Goal: Information Seeking & Learning: Learn about a topic

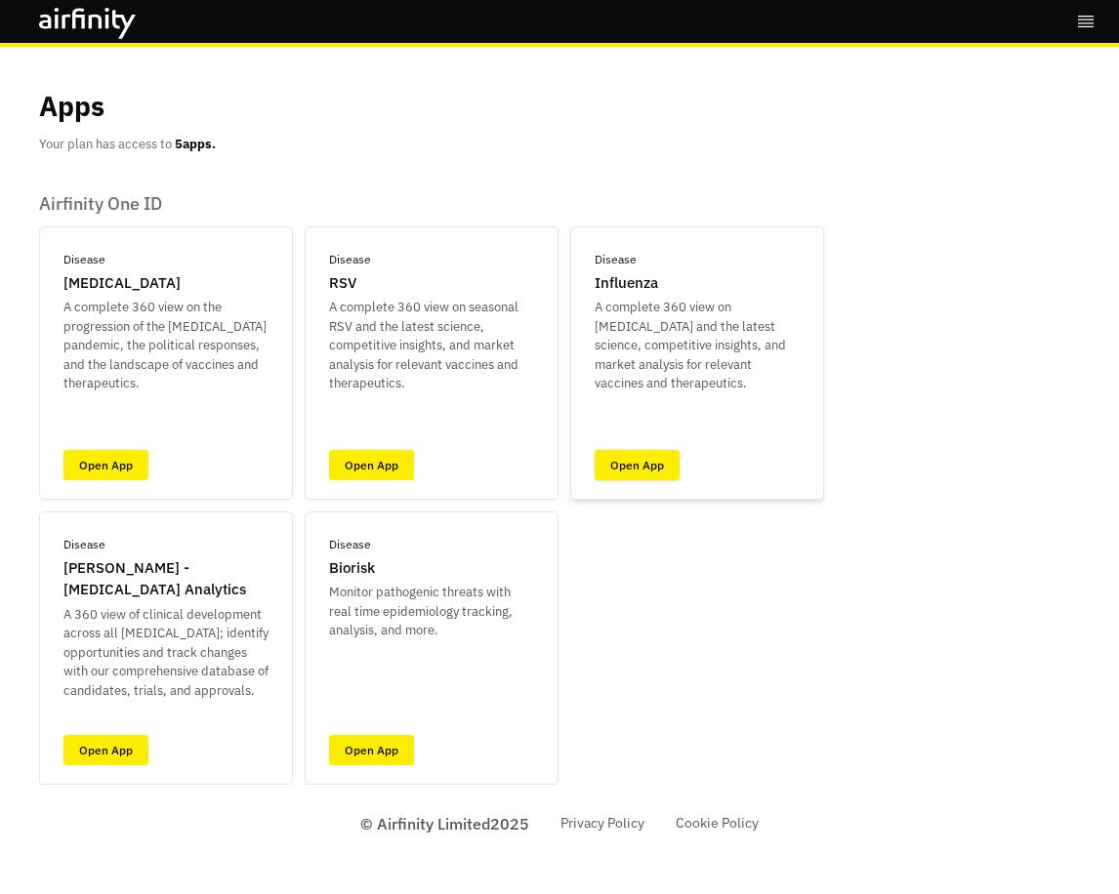
click at [634, 464] on link "Open App" at bounding box center [636, 465] width 85 height 30
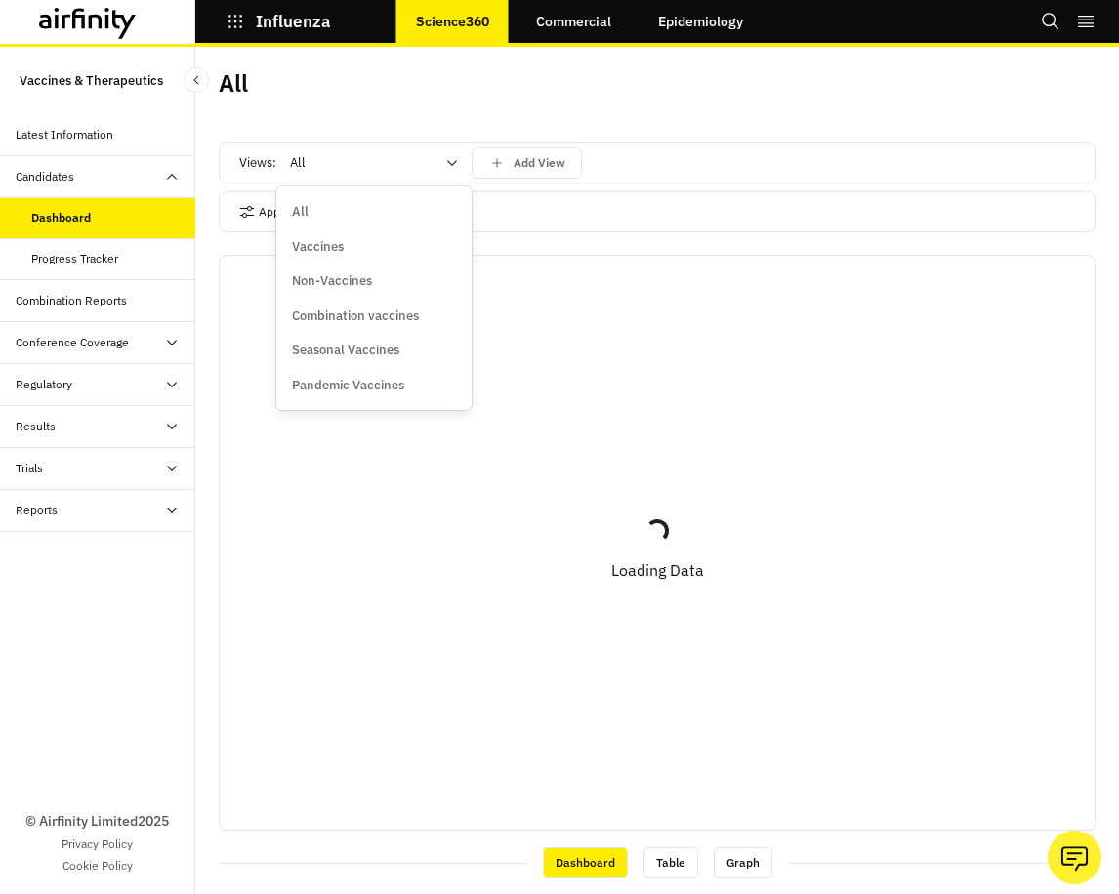
click at [453, 163] on icon at bounding box center [452, 163] width 16 height 16
click at [318, 246] on p "Vaccines" at bounding box center [318, 247] width 52 height 20
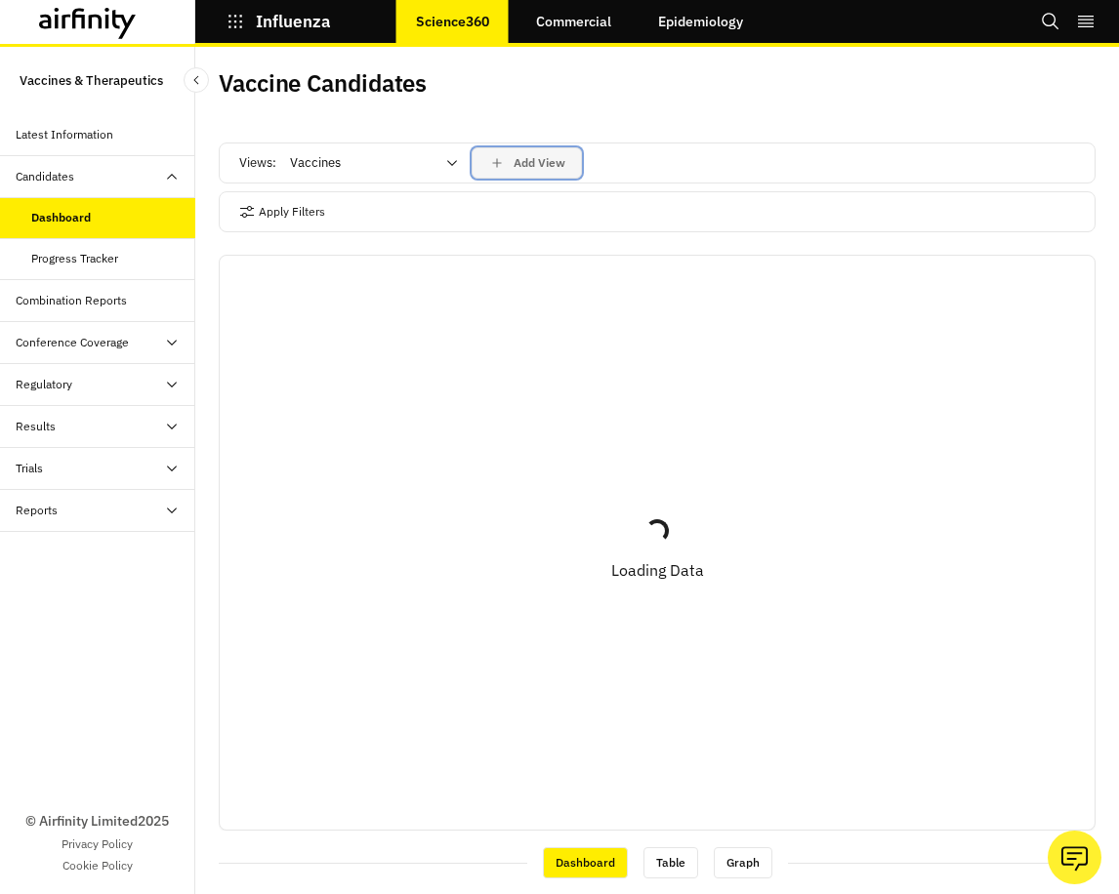
click at [552, 161] on p "Add View" at bounding box center [539, 163] width 52 height 14
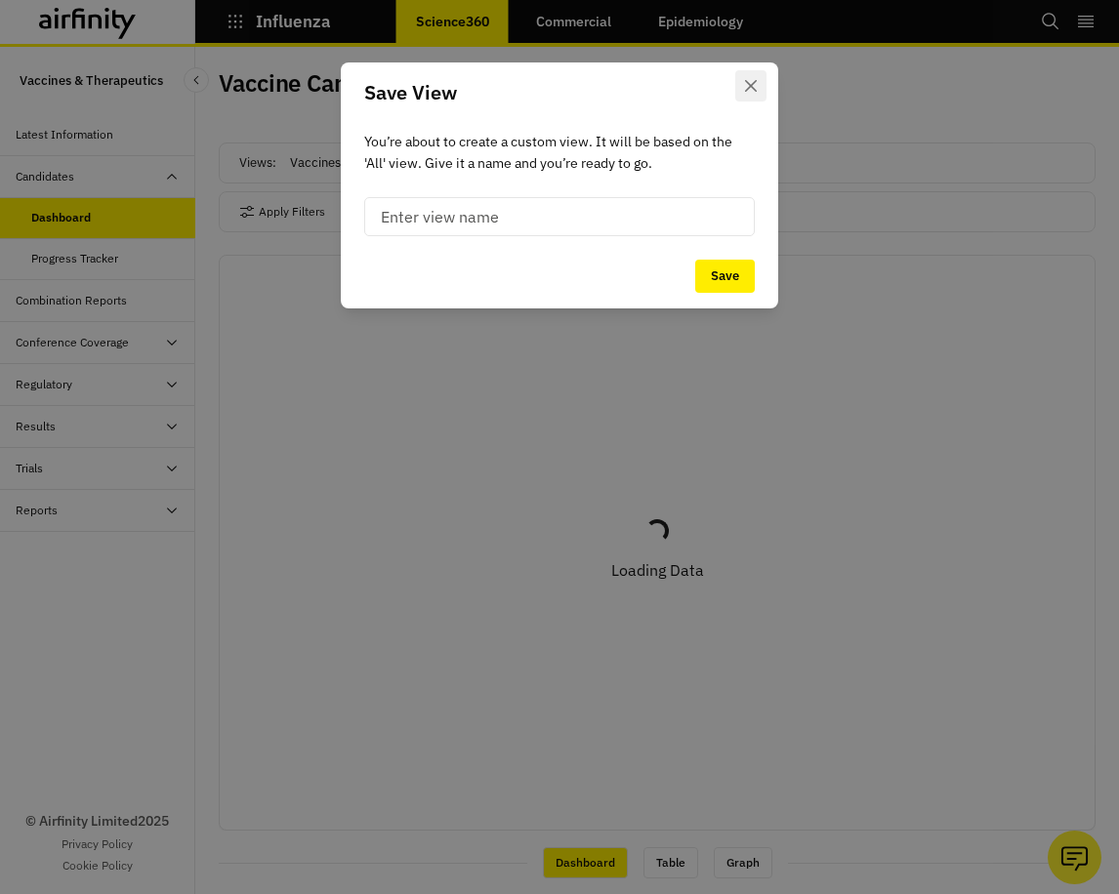
click at [751, 88] on icon "Close" at bounding box center [751, 86] width 12 height 12
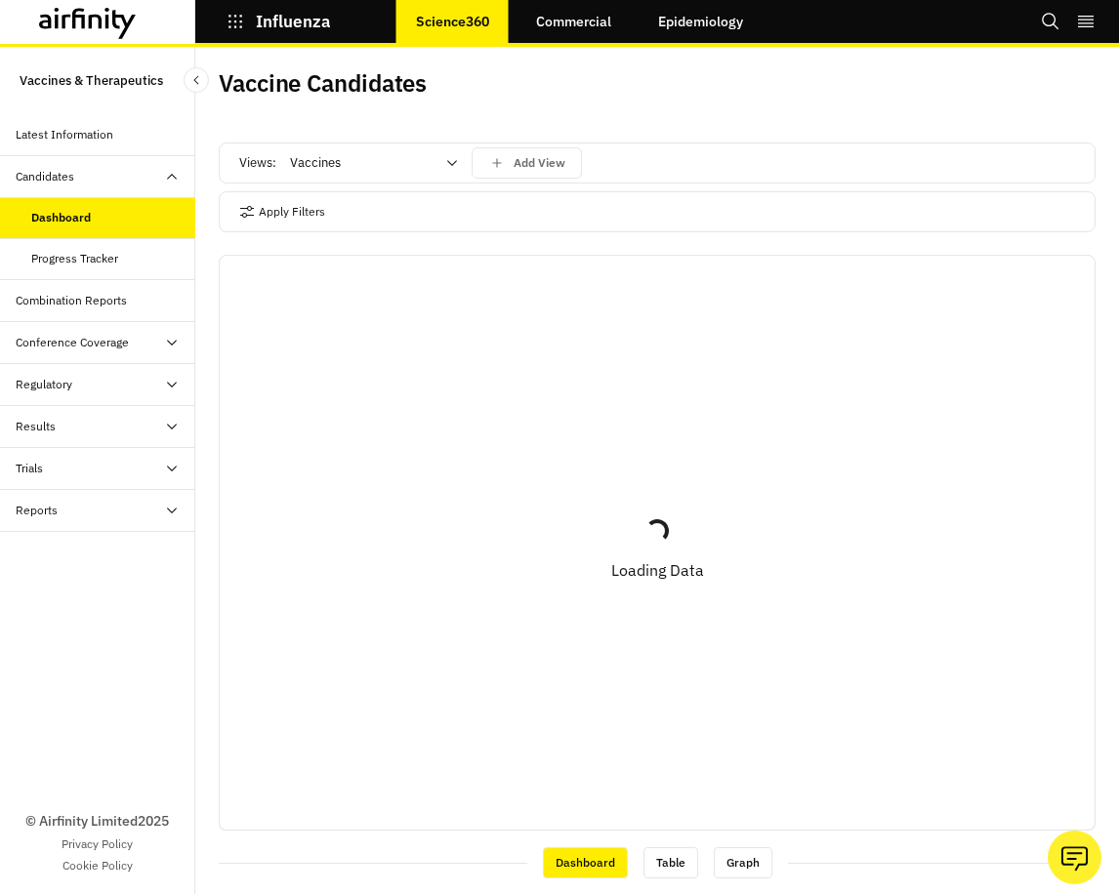
click at [451, 160] on icon at bounding box center [452, 163] width 16 height 16
click at [292, 214] on button "Apply Filters" at bounding box center [282, 211] width 86 height 31
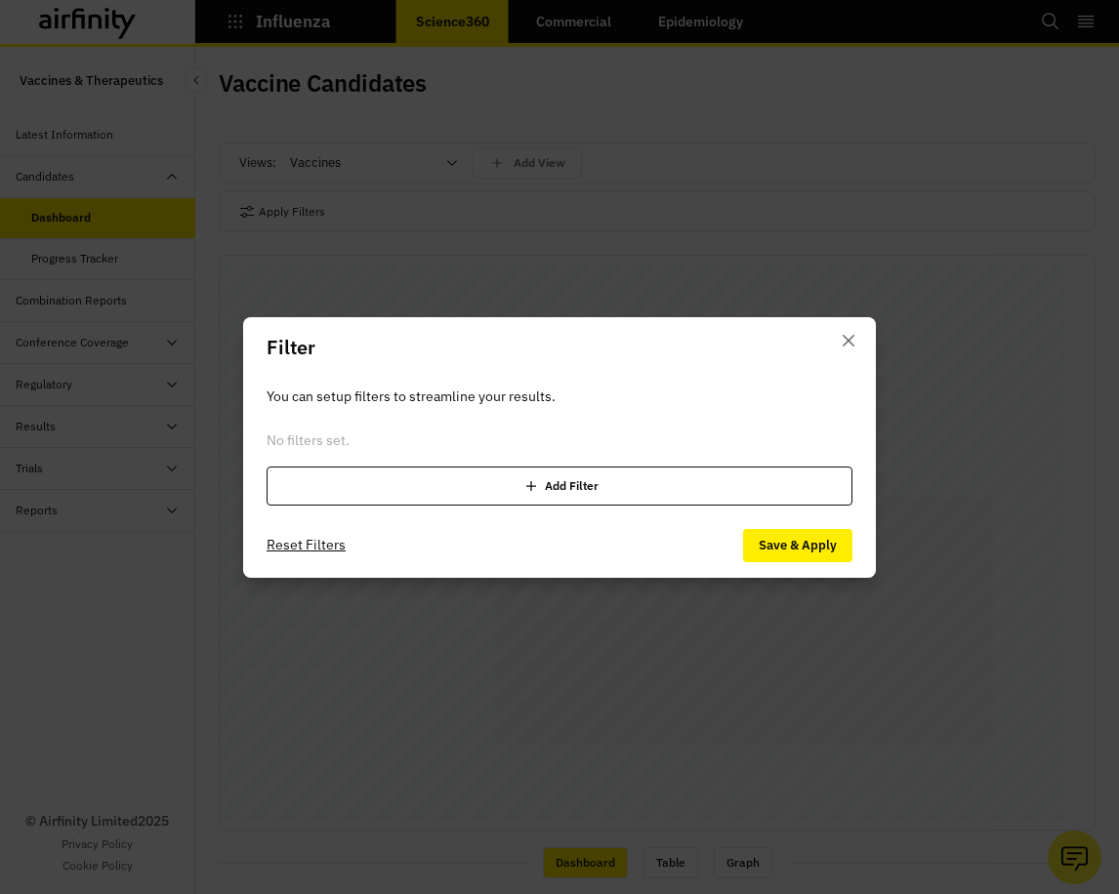
click at [528, 482] on icon at bounding box center [531, 486] width 20 height 20
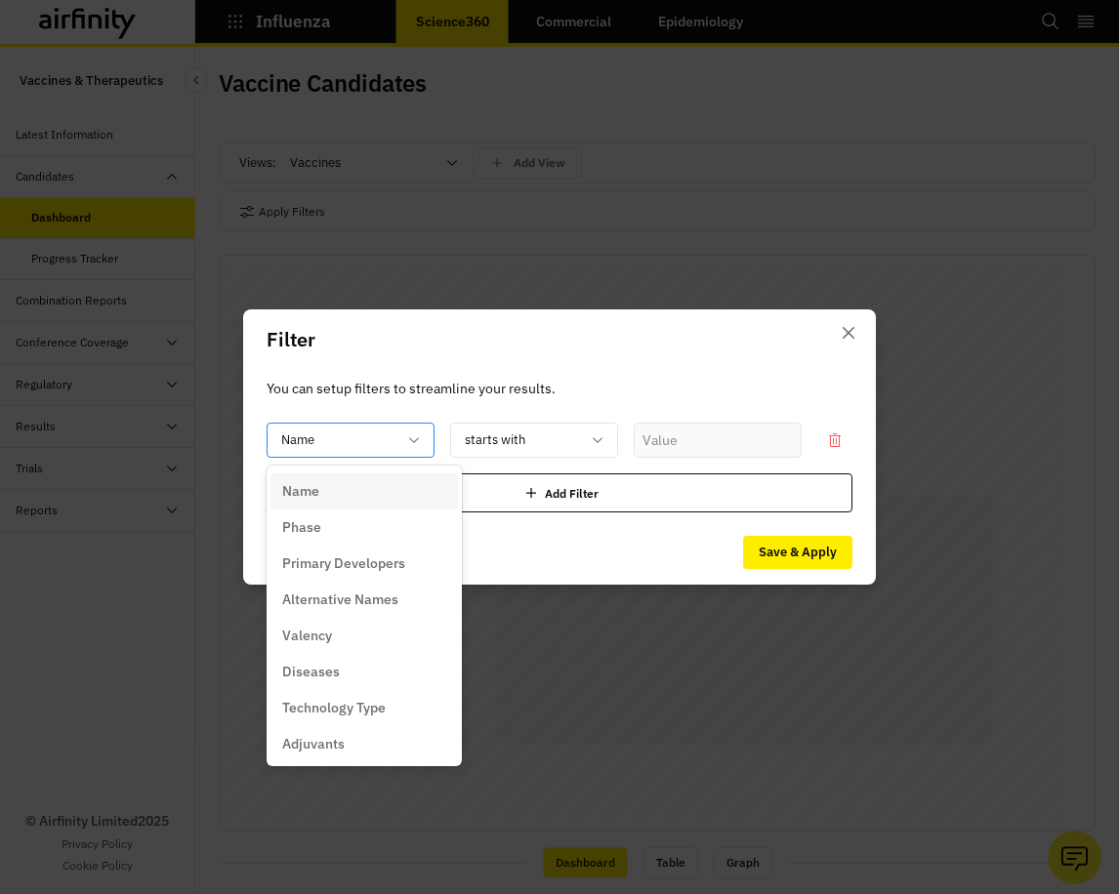
click at [413, 438] on icon at bounding box center [414, 440] width 16 height 16
click at [371, 701] on p "Technology Type" at bounding box center [333, 708] width 103 height 20
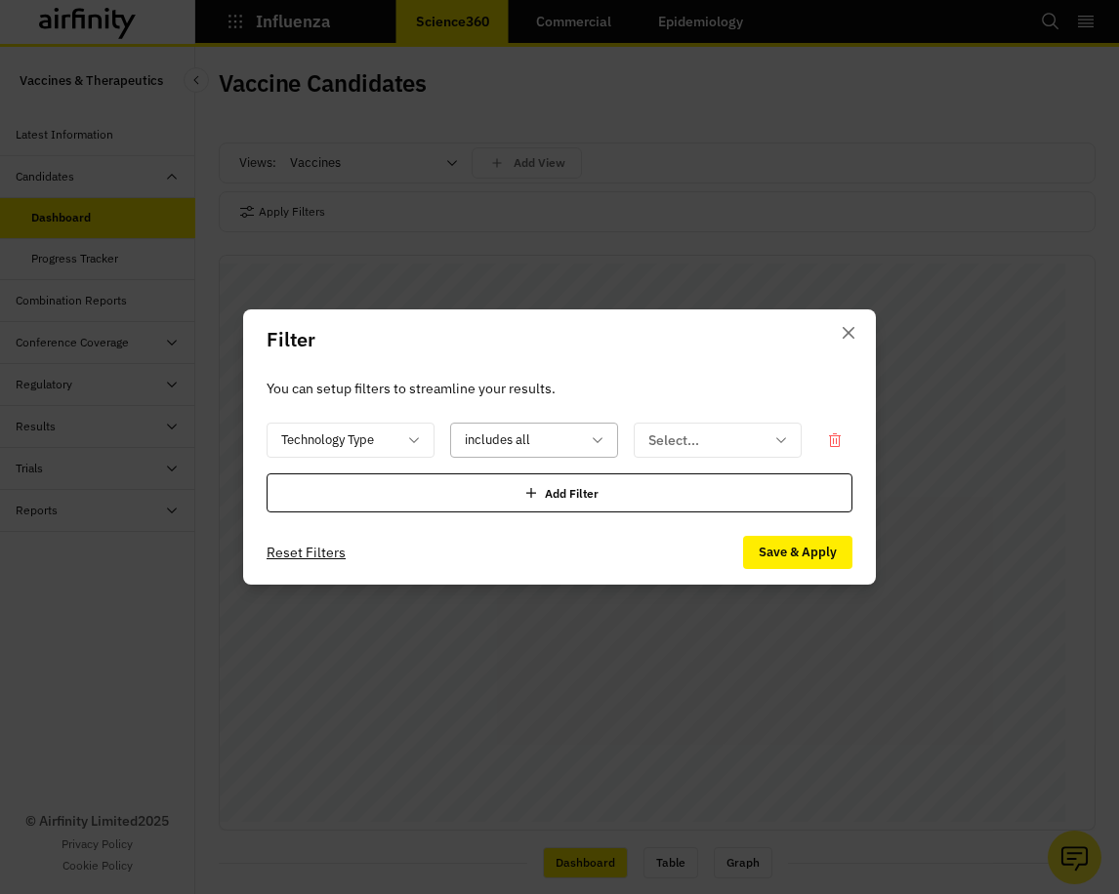
click at [593, 435] on icon at bounding box center [598, 440] width 16 height 16
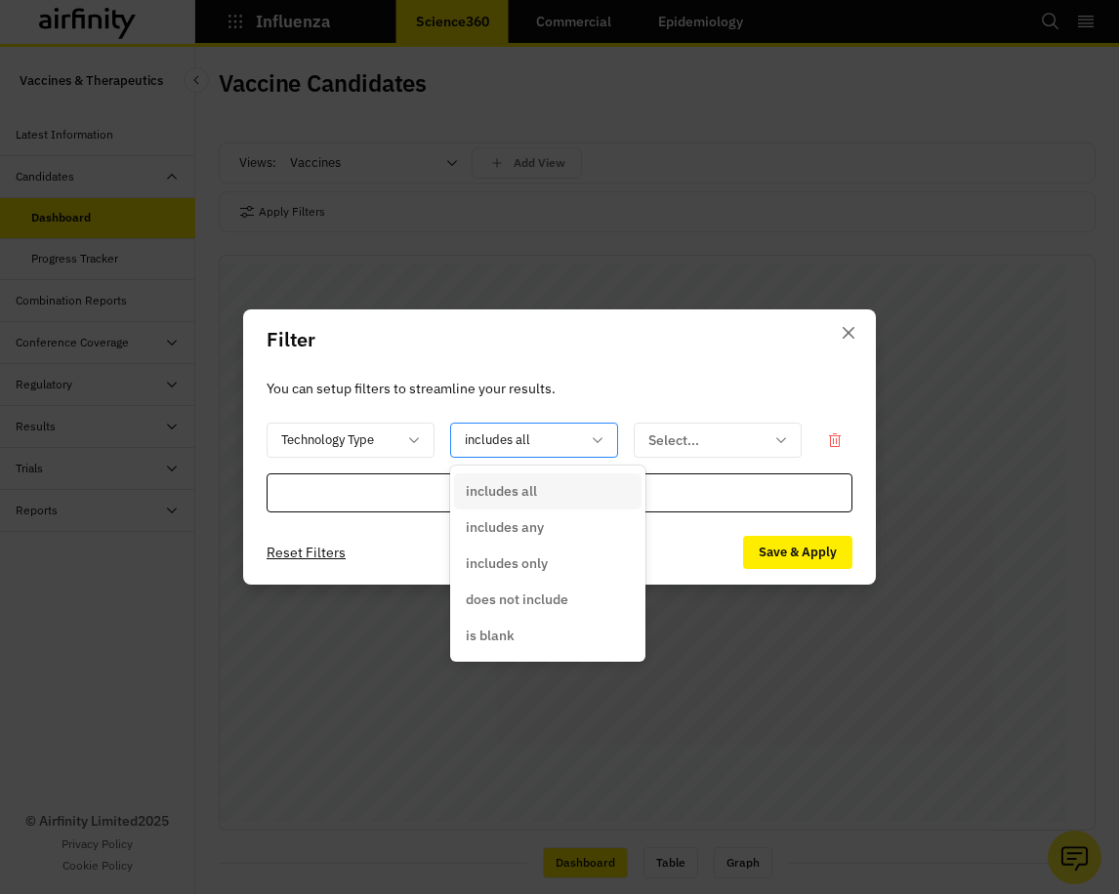
click at [593, 435] on icon at bounding box center [598, 440] width 16 height 16
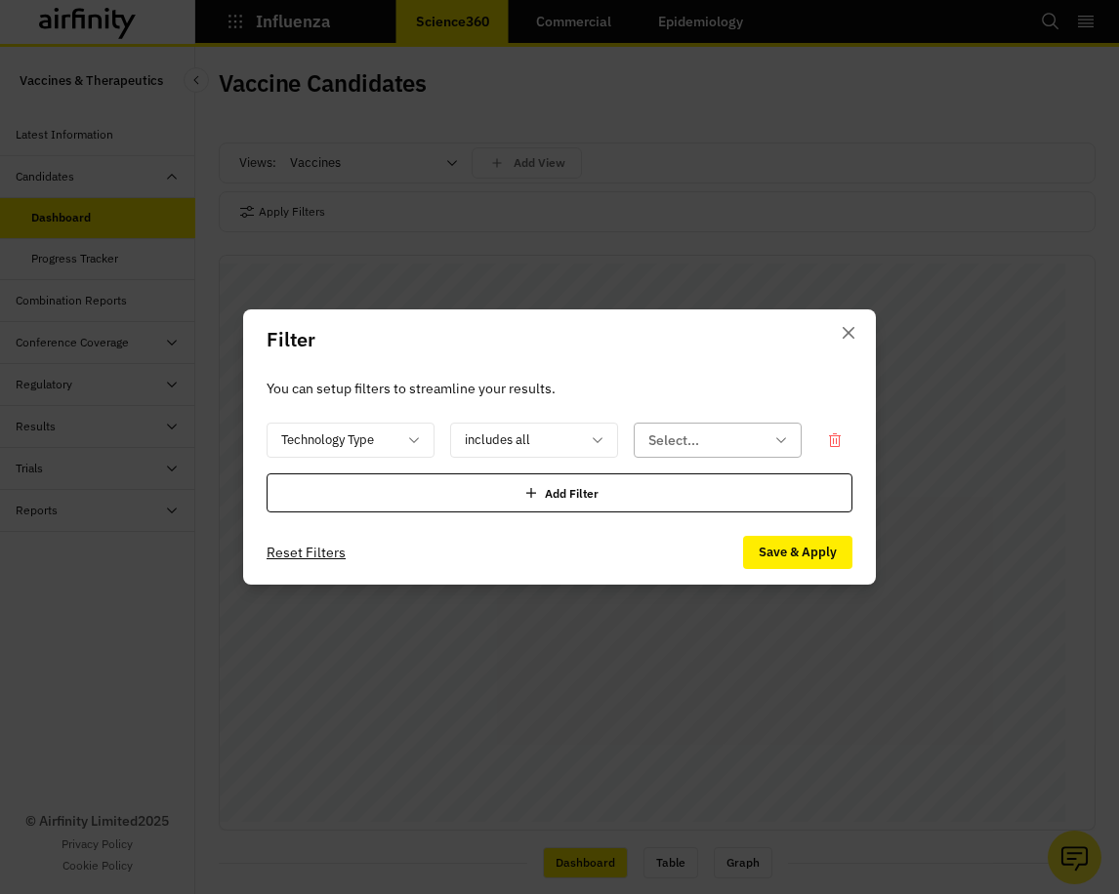
click at [780, 435] on icon at bounding box center [781, 440] width 16 height 16
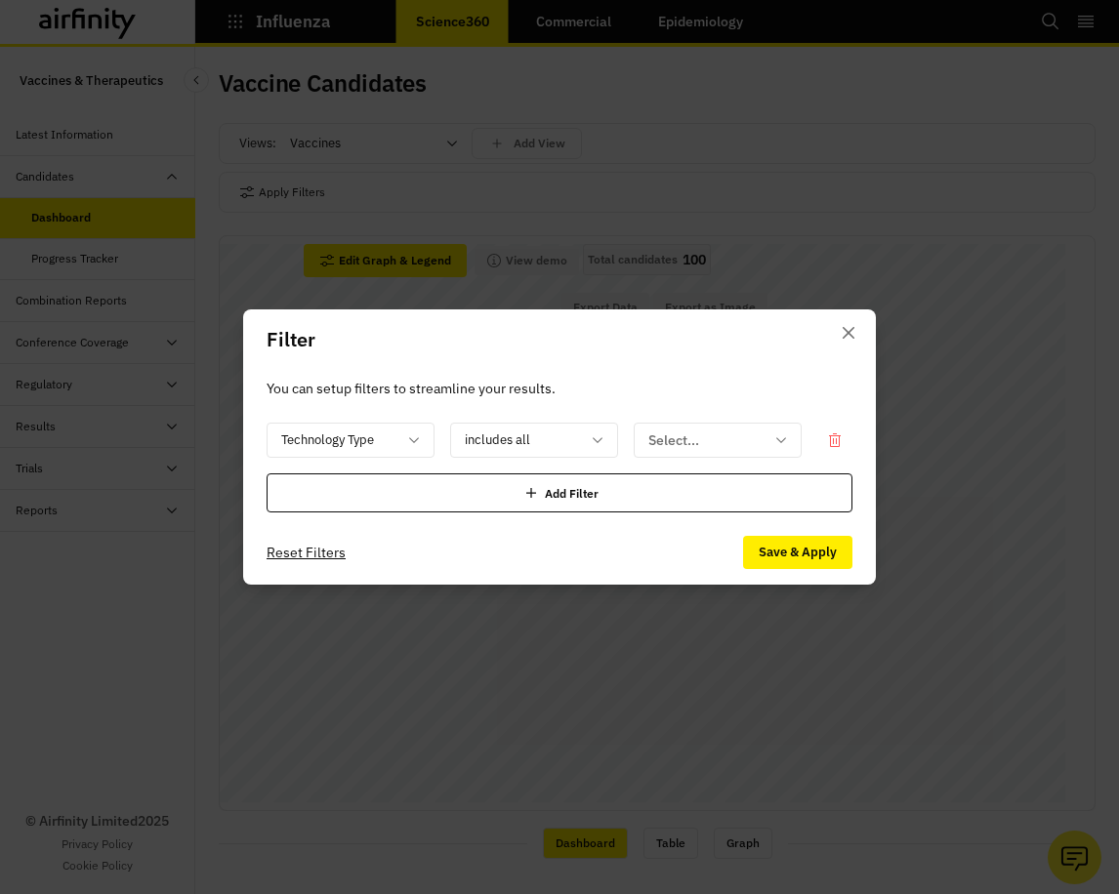
click at [712, 385] on p "You can setup filters to streamline your results." at bounding box center [559, 388] width 586 height 21
click at [833, 438] on icon at bounding box center [835, 441] width 4 height 6
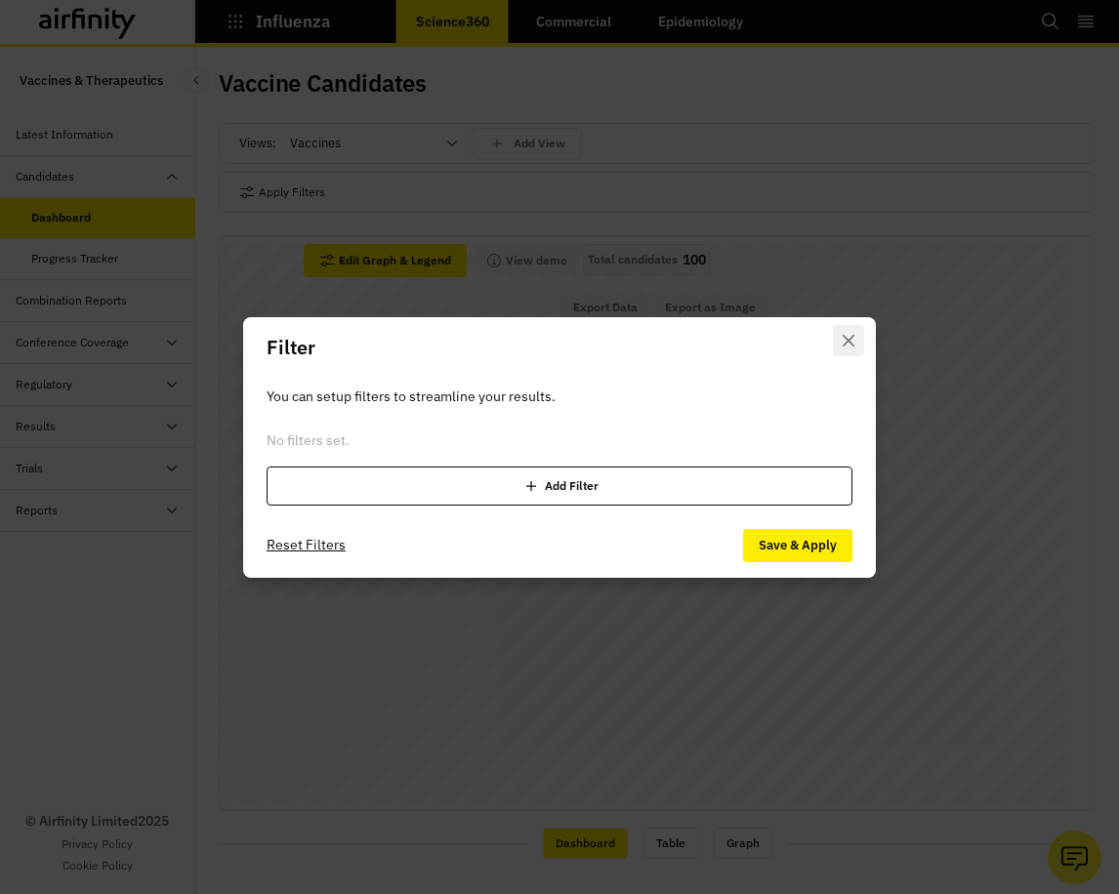
click at [849, 341] on icon "Close" at bounding box center [848, 340] width 12 height 12
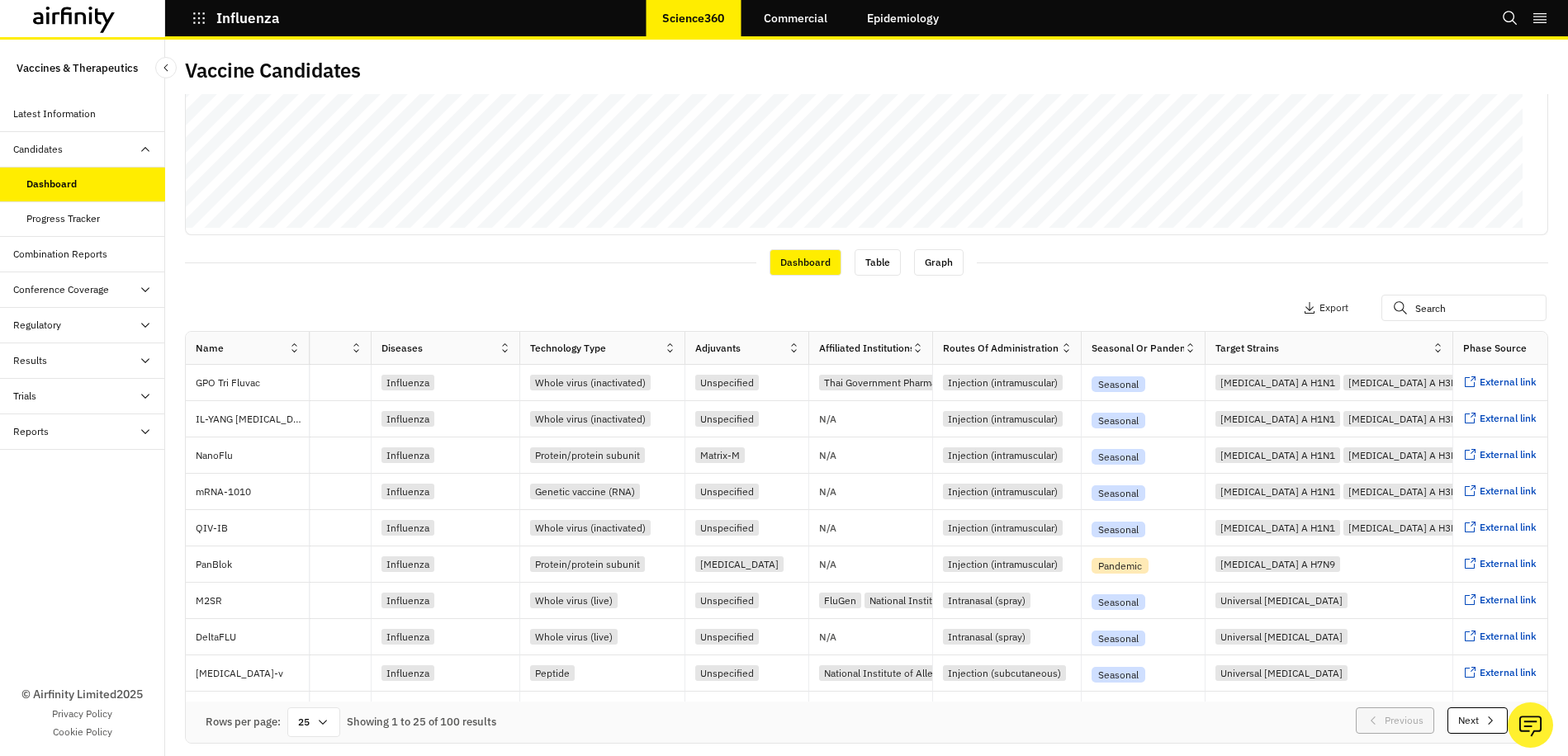
scroll to position [0, 481]
click at [670, 352] on icon at bounding box center [672, 348] width 13 height 13
click at [666, 419] on icon at bounding box center [665, 423] width 9 height 13
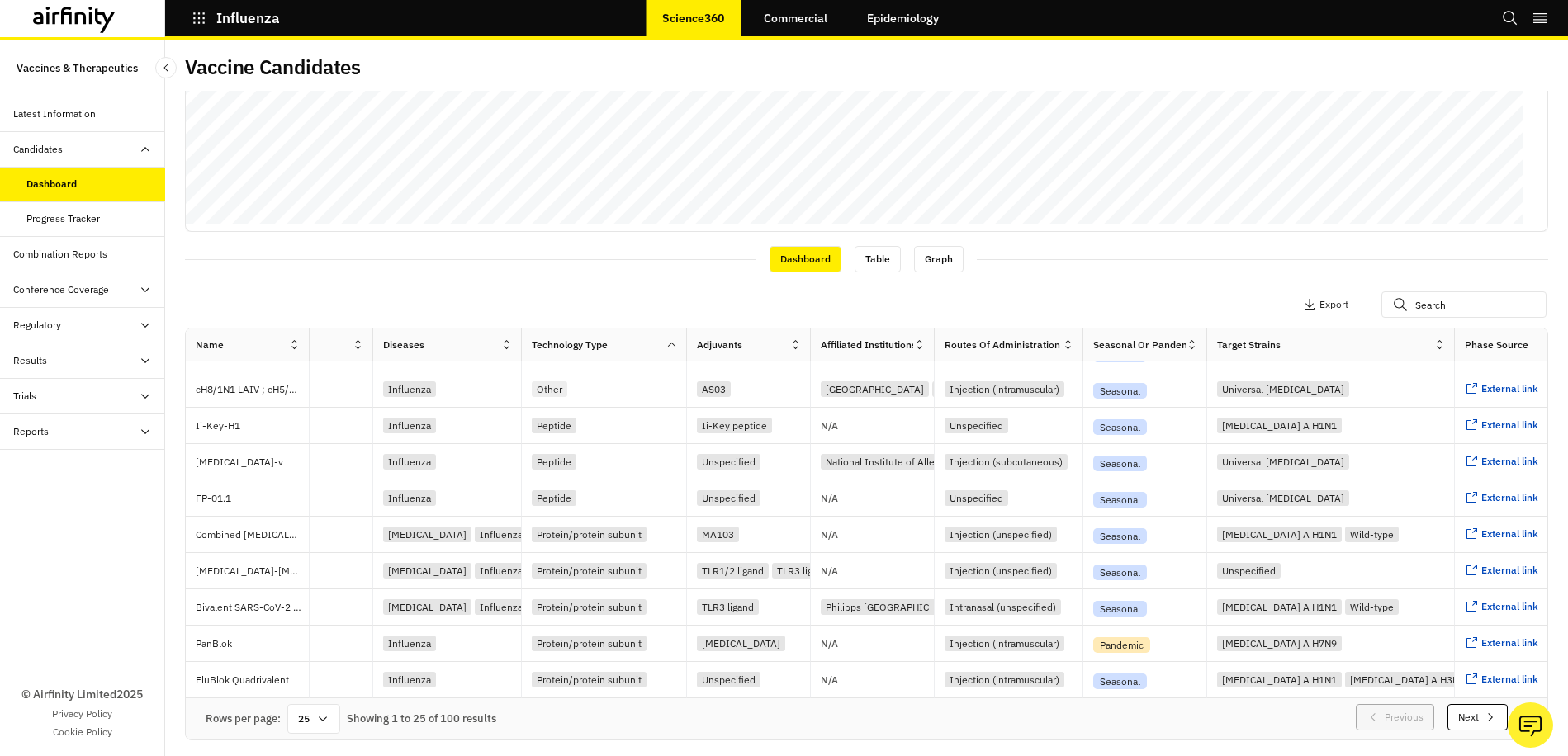
scroll to position [4, 0]
click at [322, 713] on icon at bounding box center [323, 718] width 14 height 14
click at [313, 500] on div "100" at bounding box center [315, 500] width 48 height 37
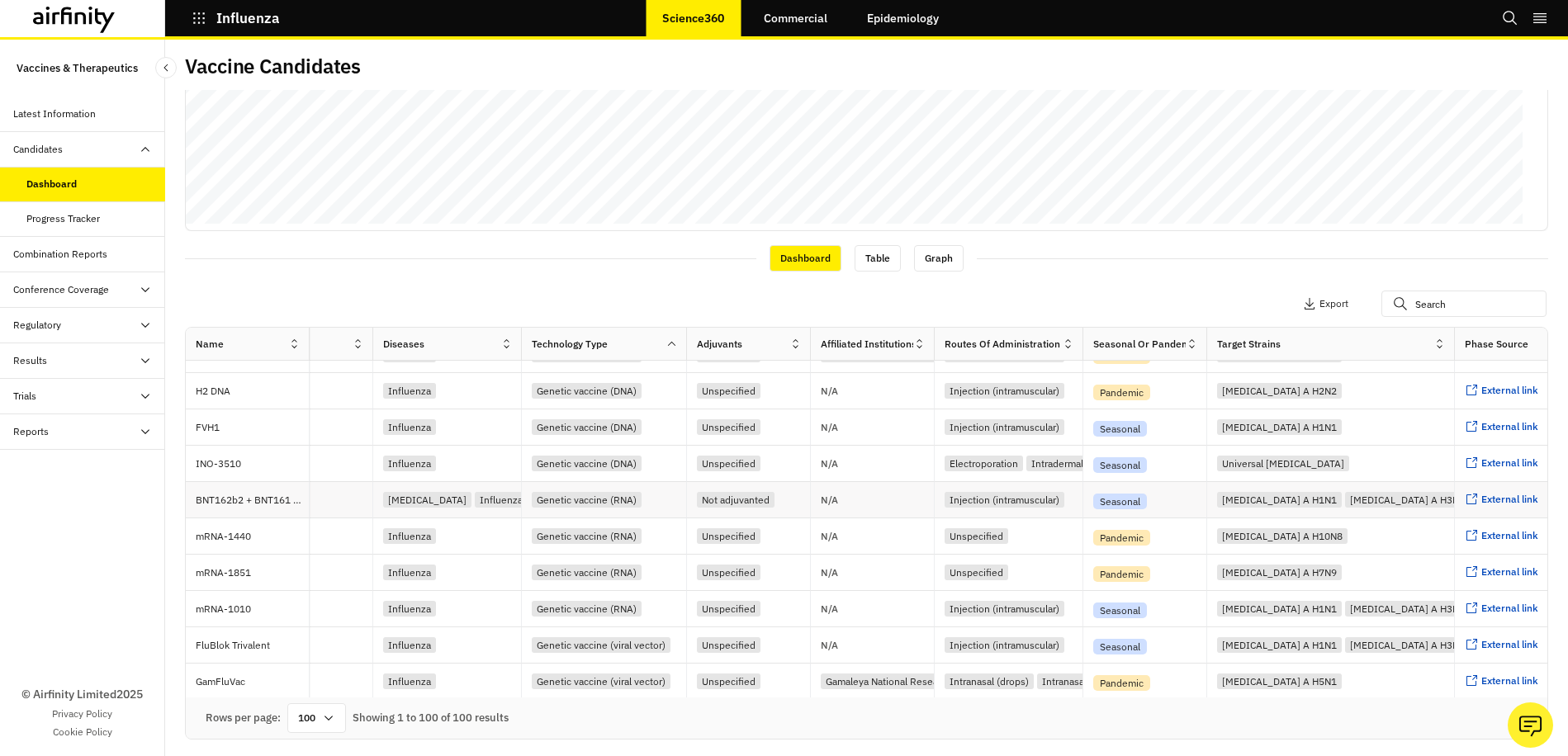
scroll to position [0, 481]
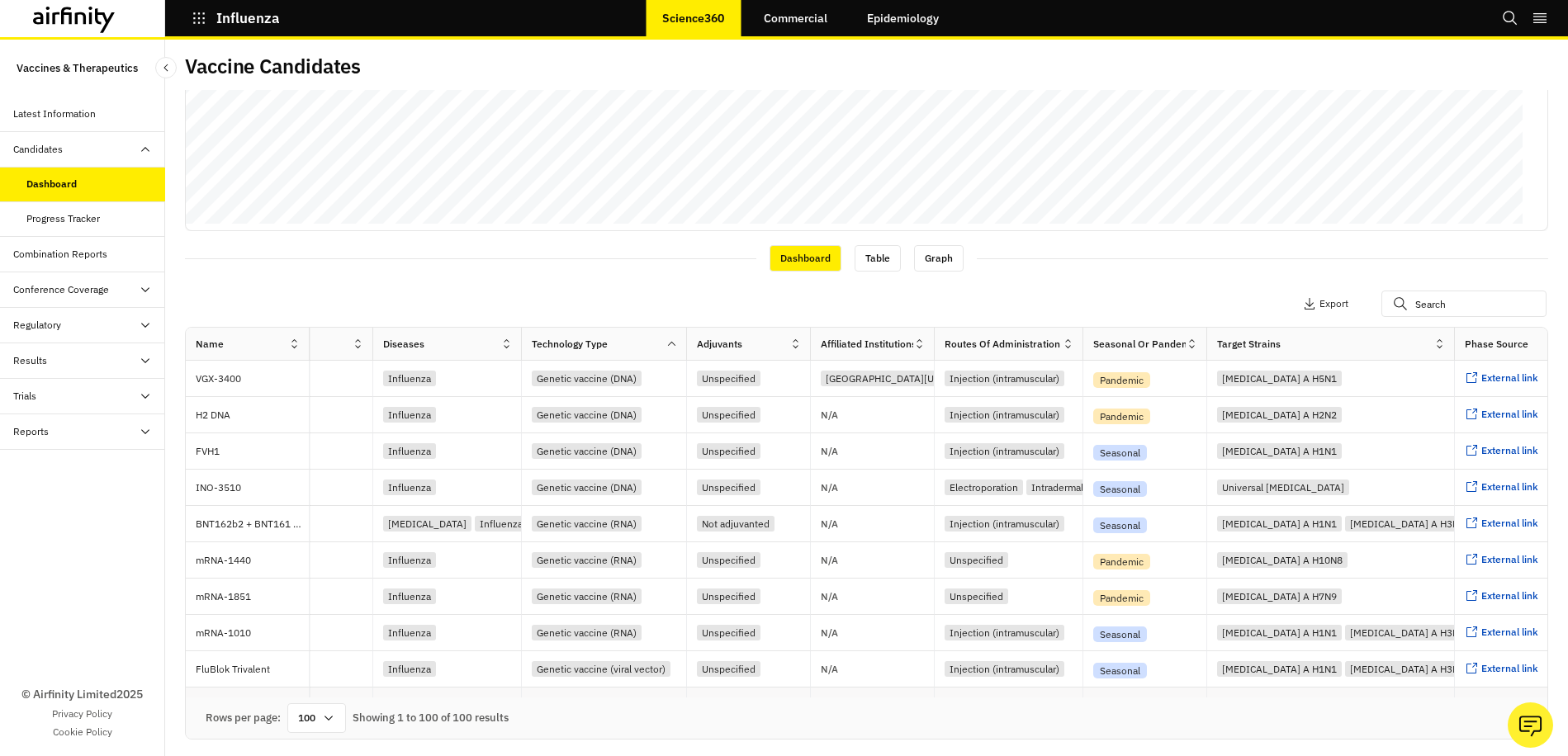
drag, startPoint x: 607, startPoint y: 690, endPoint x: 657, endPoint y: 688, distance: 50.0
click at [657, 688] on div "Genetic vaccine (viral vector)" at bounding box center [604, 705] width 165 height 36
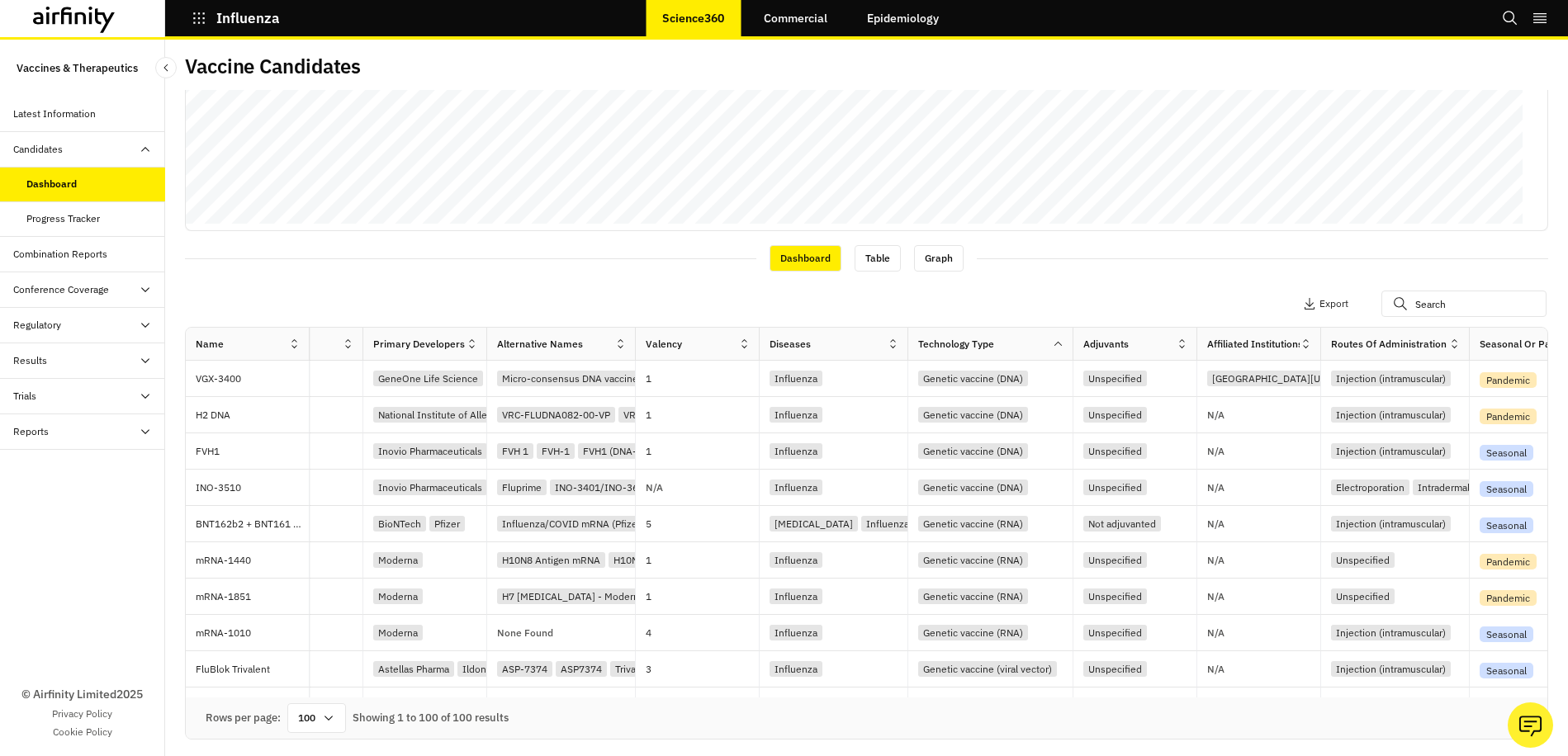
scroll to position [0, 0]
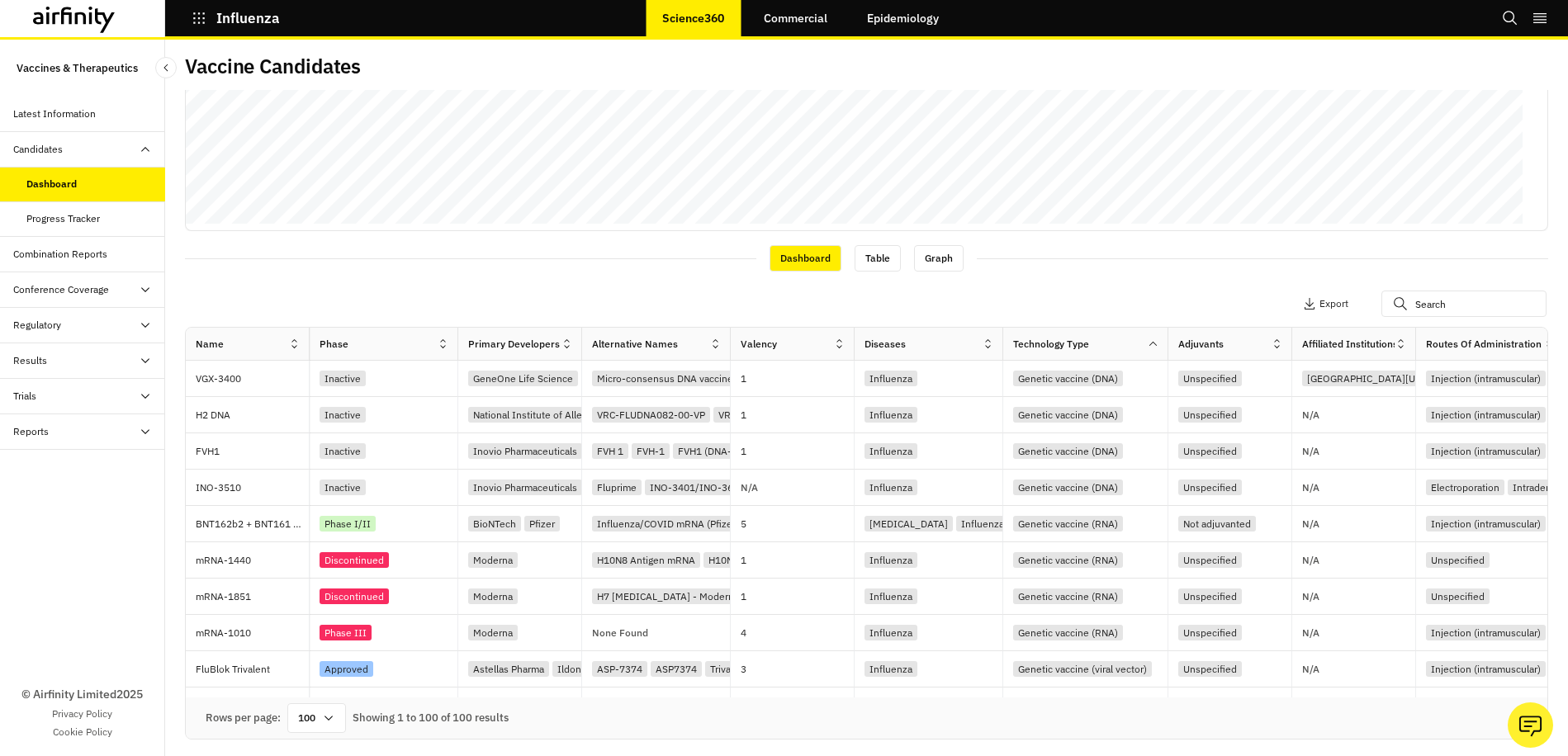
click at [148, 324] on icon at bounding box center [145, 326] width 14 height 14
click at [144, 501] on icon at bounding box center [145, 503] width 14 height 14
click at [52, 572] on div "Research Briefs" at bounding box center [62, 574] width 71 height 15
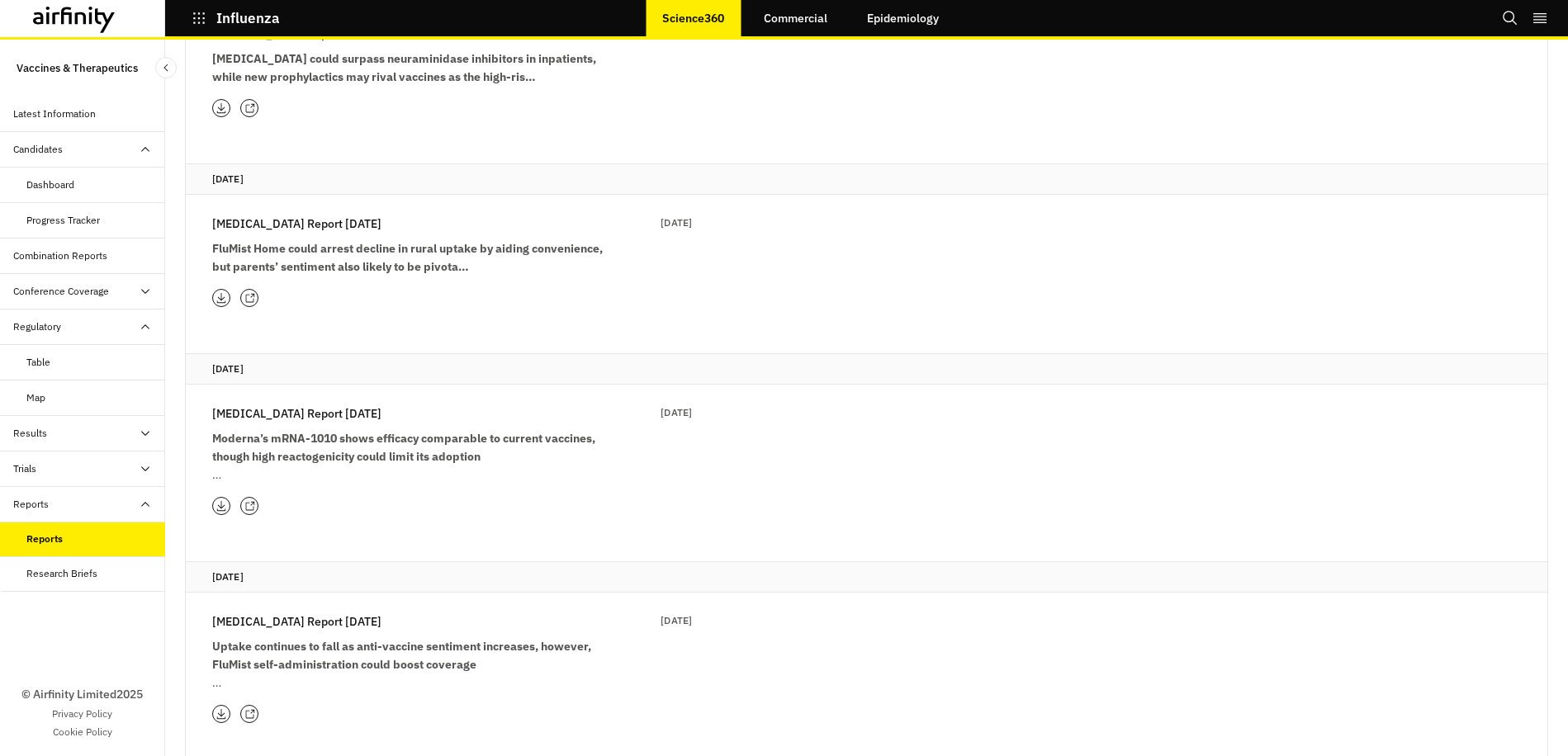
scroll to position [165, 0]
